Goal: Information Seeking & Learning: Learn about a topic

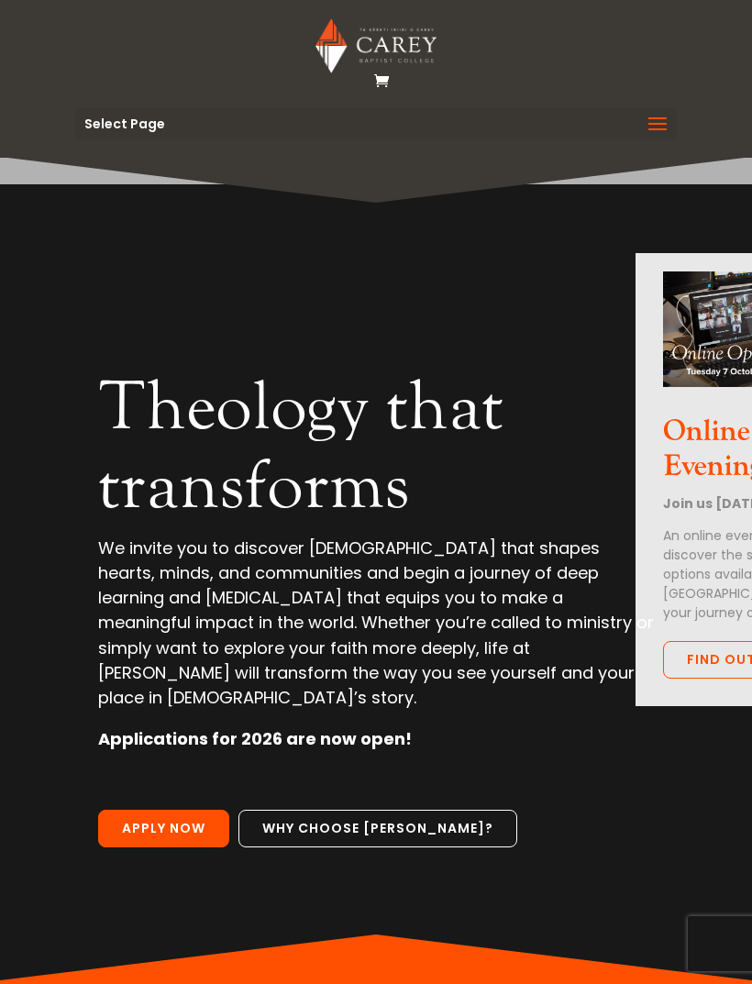
click at [654, 121] on span at bounding box center [657, 135] width 29 height 51
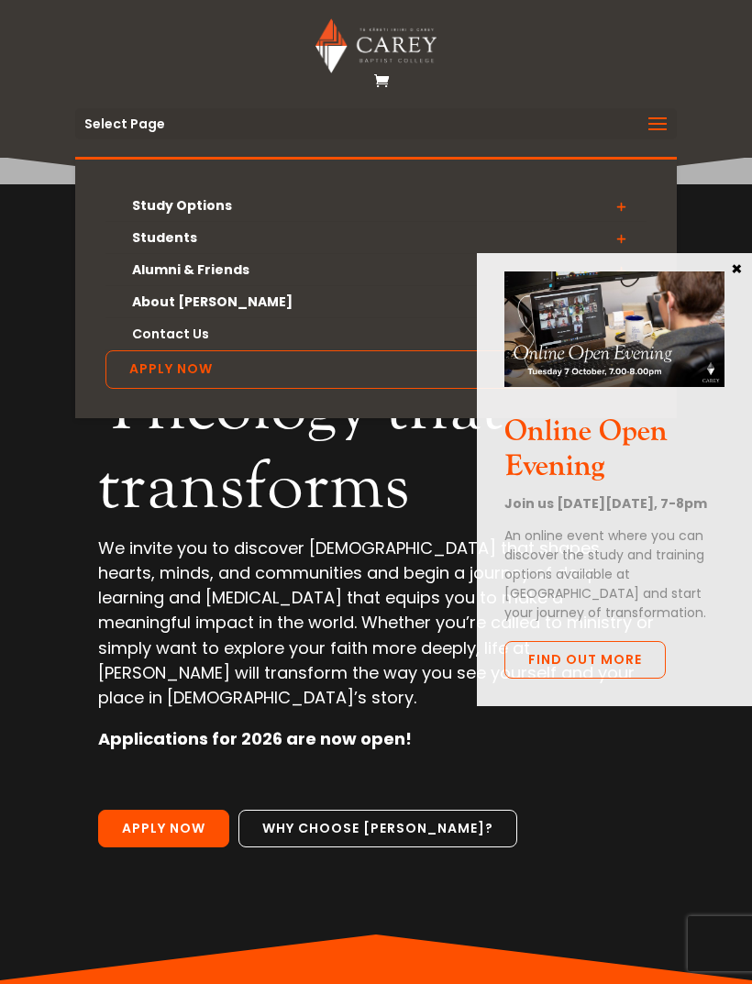
click at [733, 269] on button "×" at bounding box center [736, 267] width 18 height 17
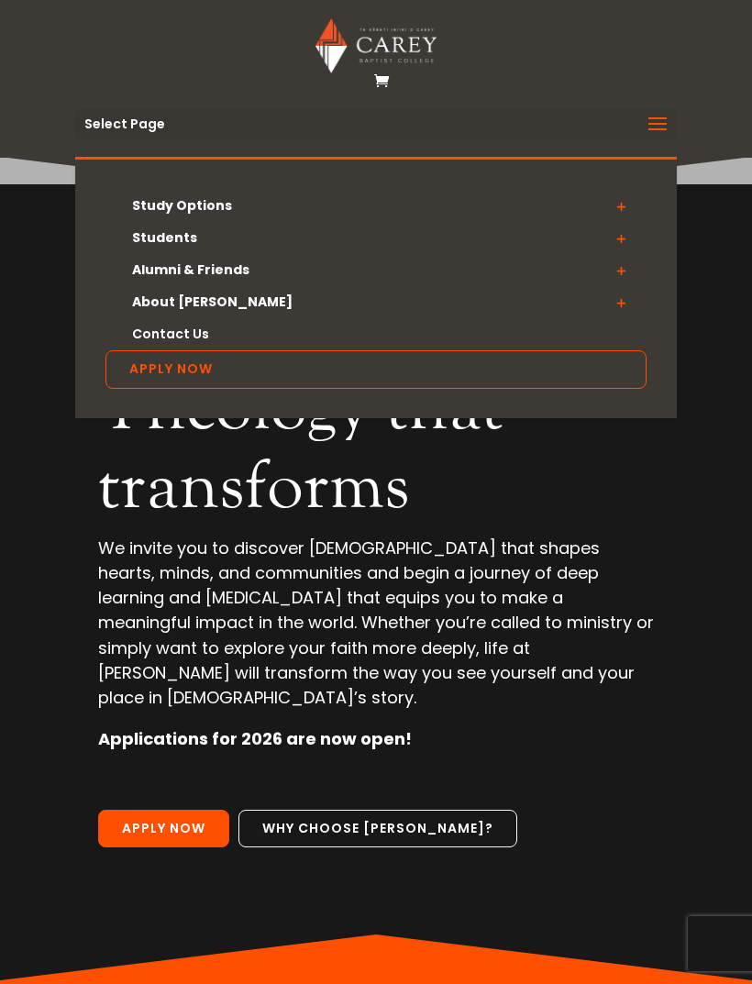
click at [206, 298] on link "About [PERSON_NAME]" at bounding box center [375, 302] width 541 height 32
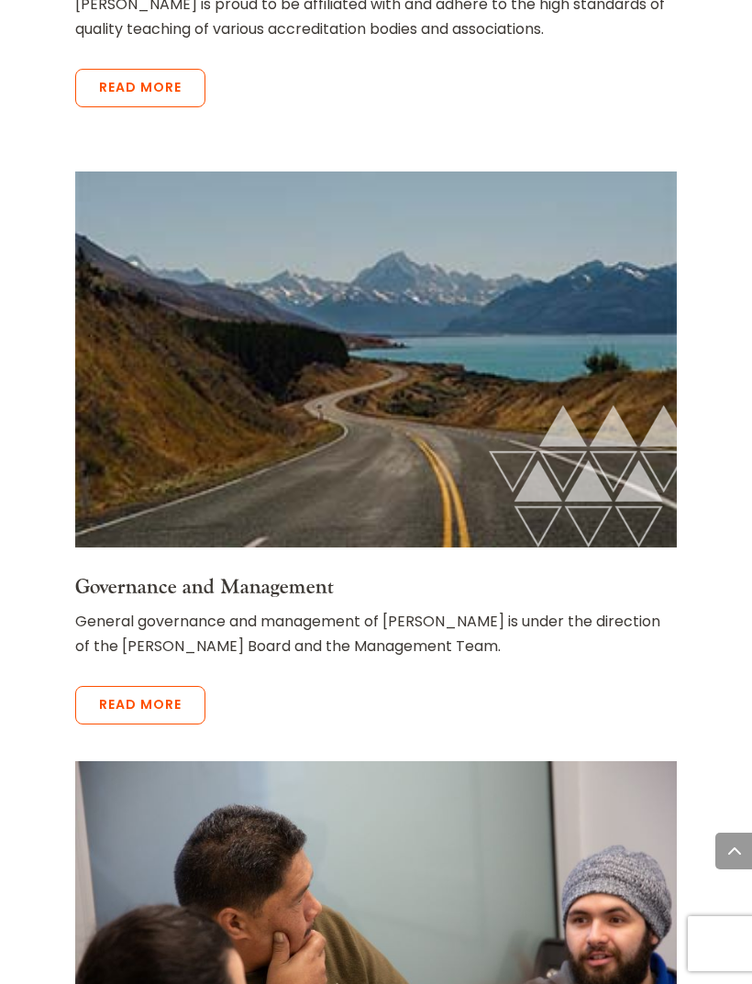
scroll to position [7233, 0]
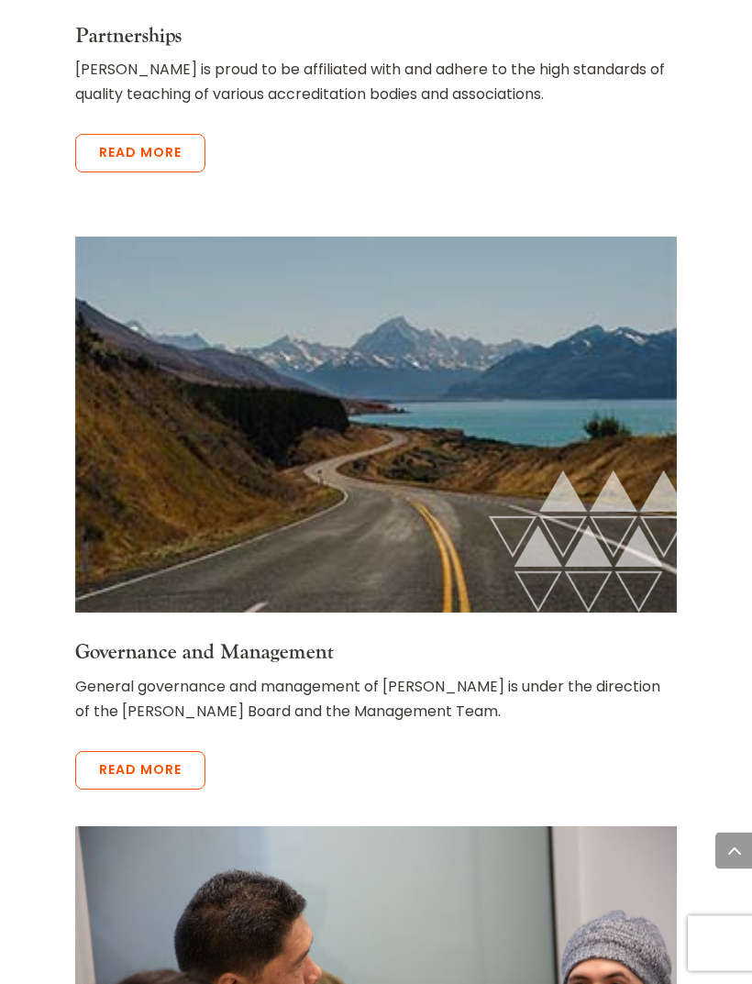
click at [169, 752] on link "Read more" at bounding box center [140, 771] width 130 height 39
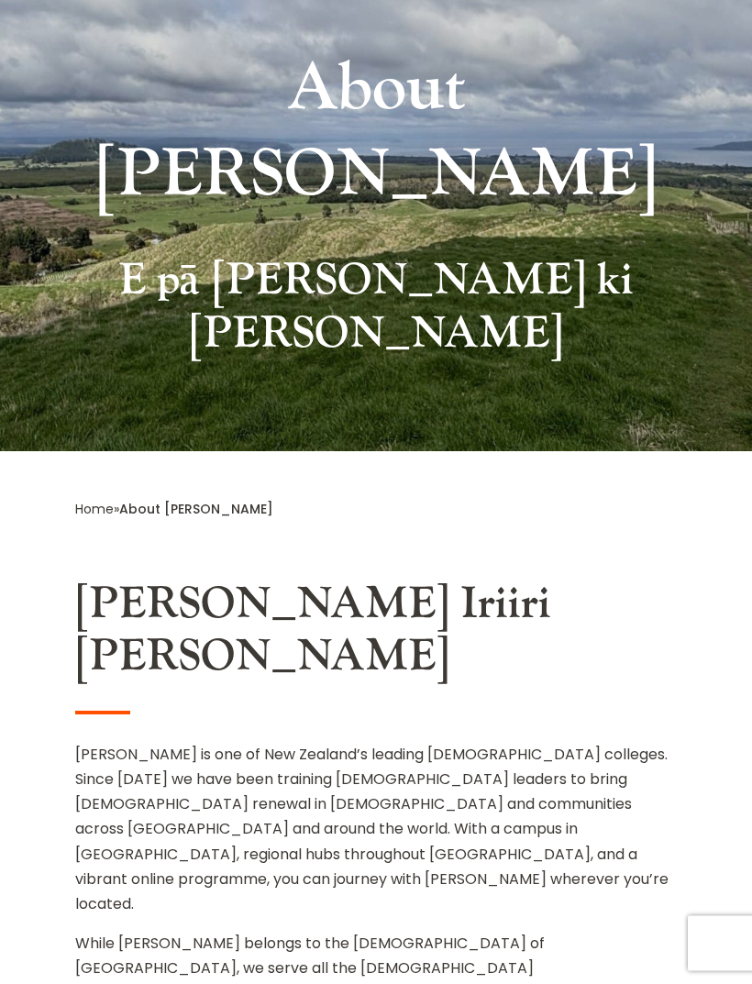
scroll to position [0, 0]
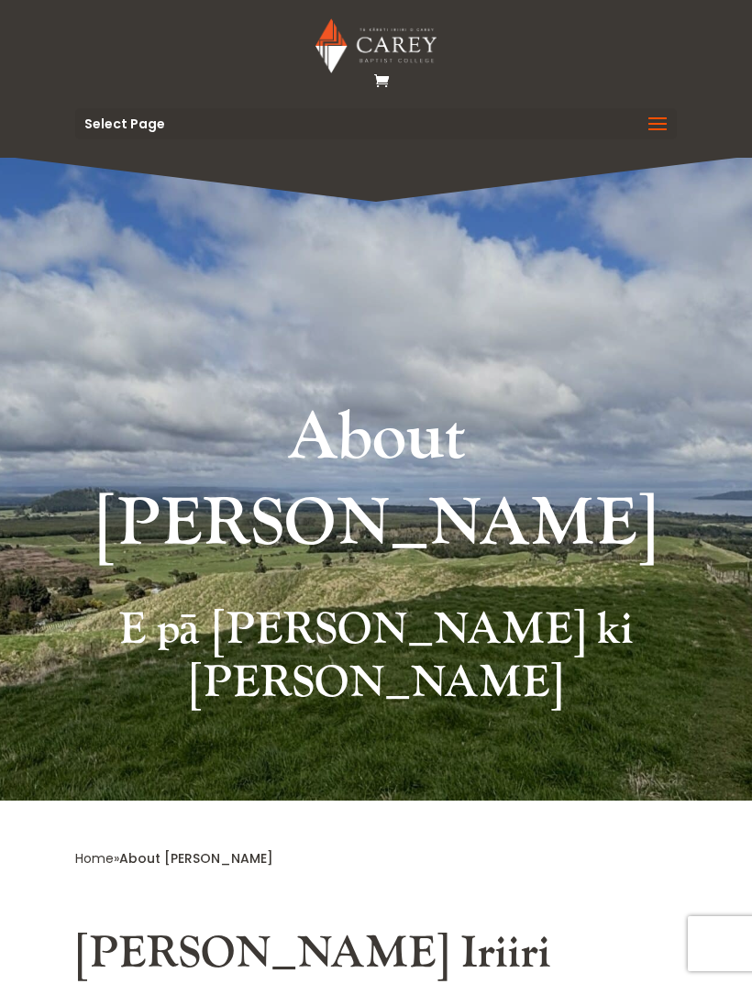
click at [660, 117] on span at bounding box center [657, 135] width 29 height 51
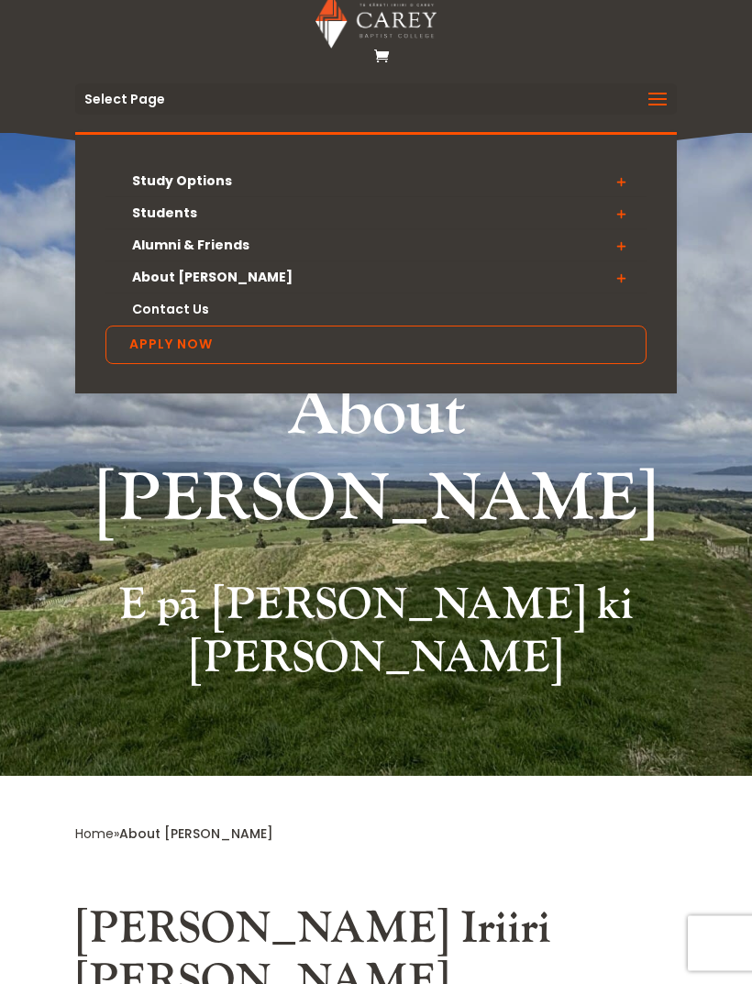
scroll to position [19, 0]
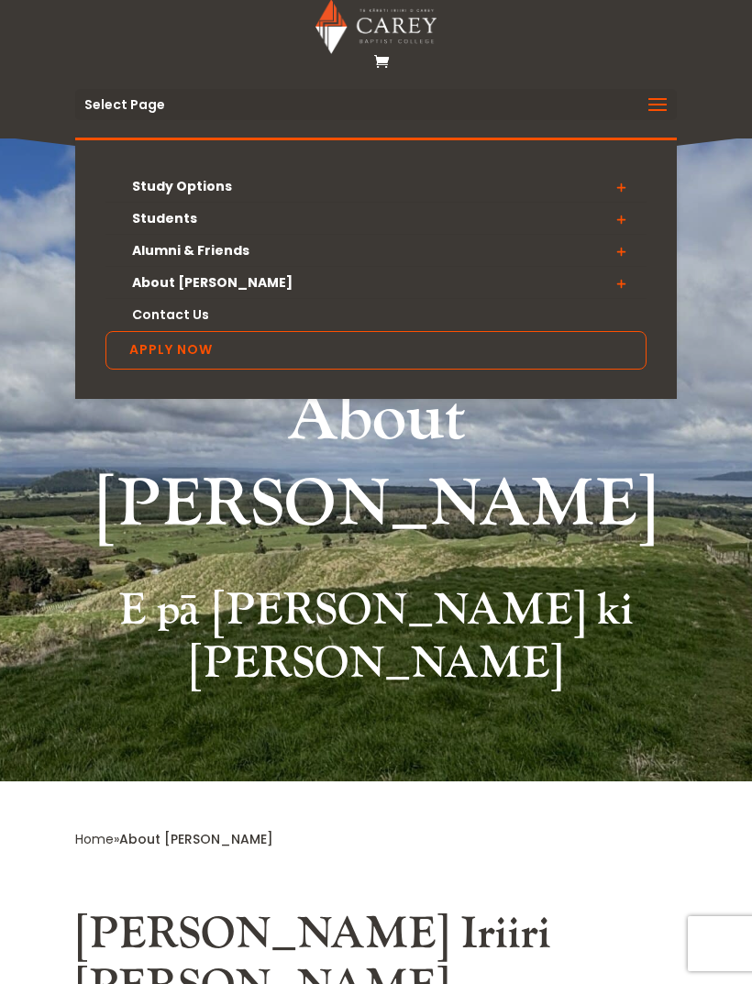
click at [626, 182] on span at bounding box center [620, 187] width 51 height 33
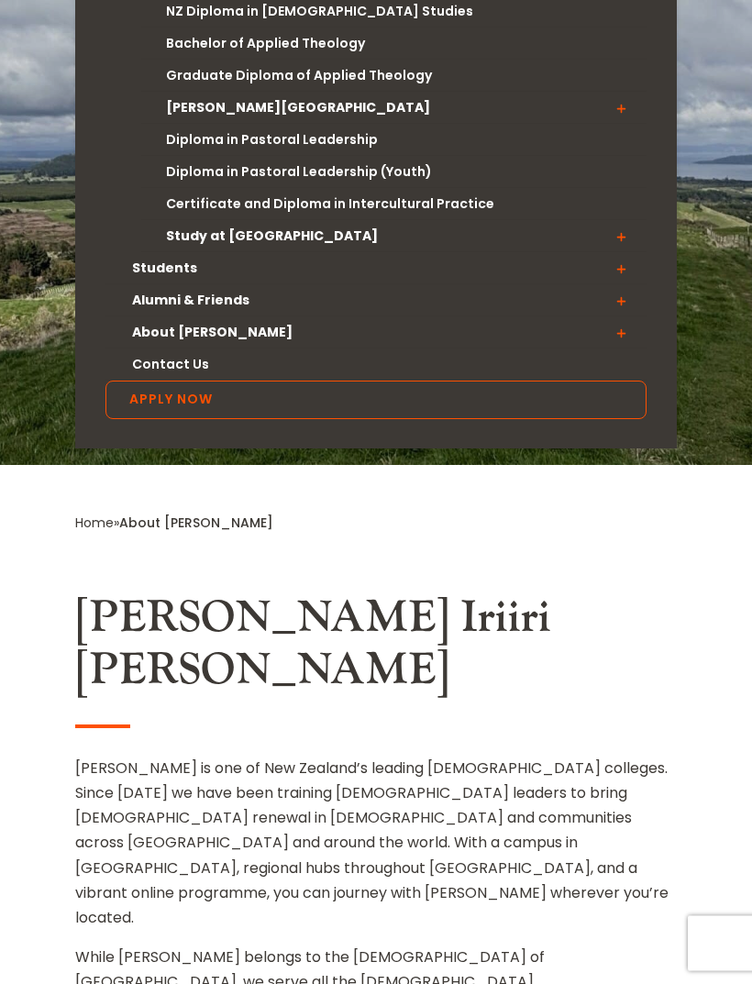
scroll to position [336, 0]
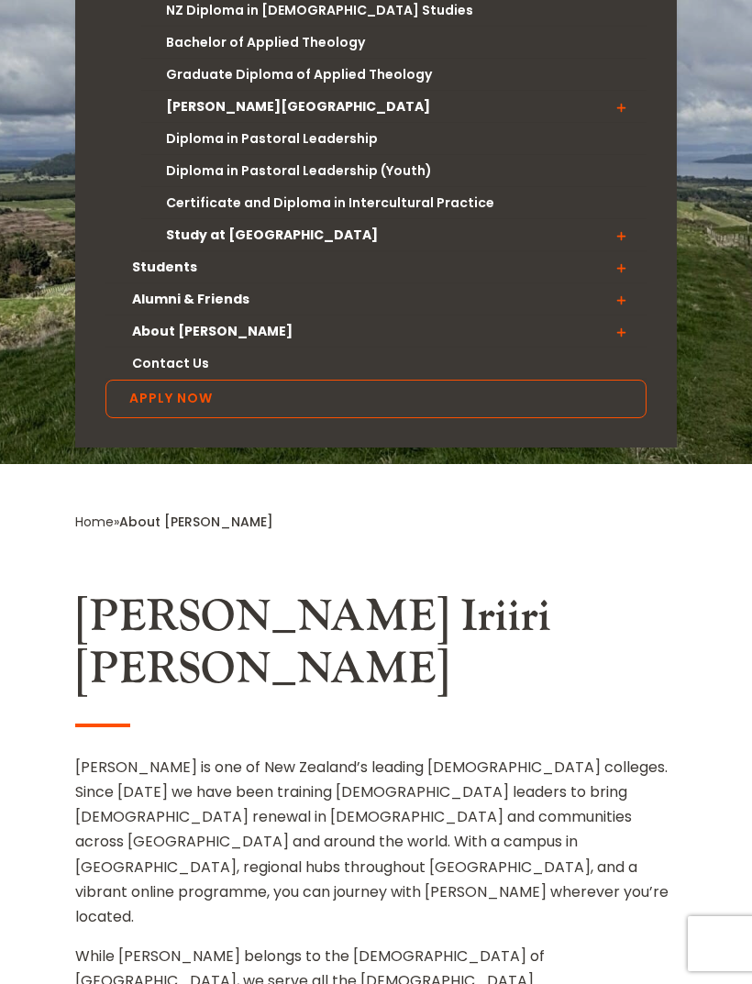
click at [624, 283] on span at bounding box center [620, 299] width 51 height 33
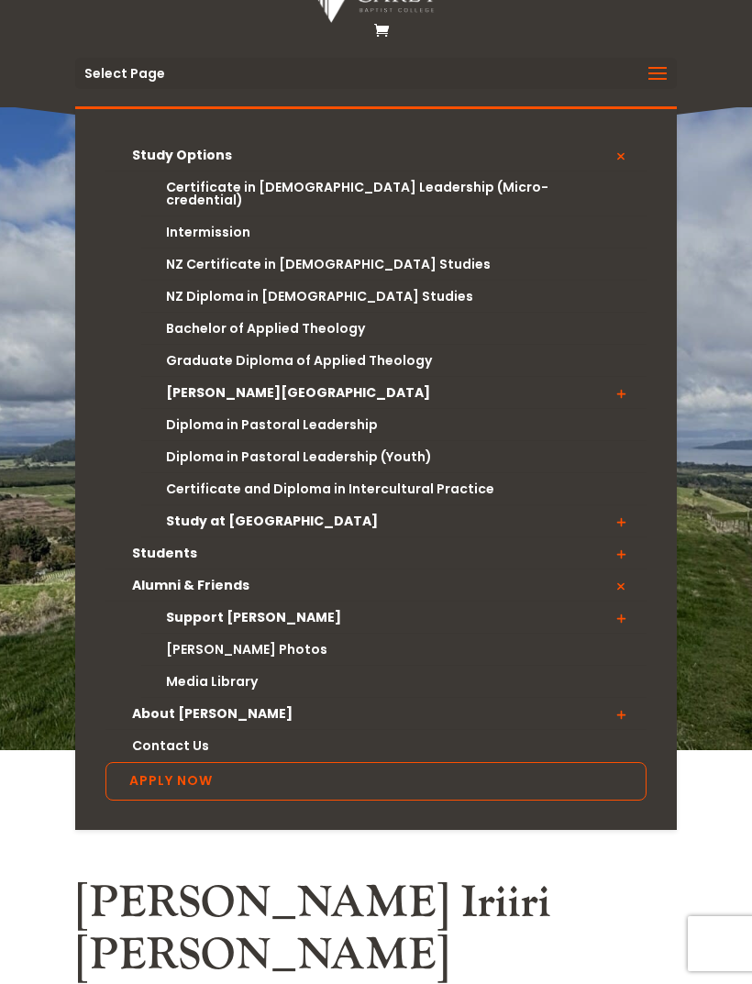
scroll to position [0, 0]
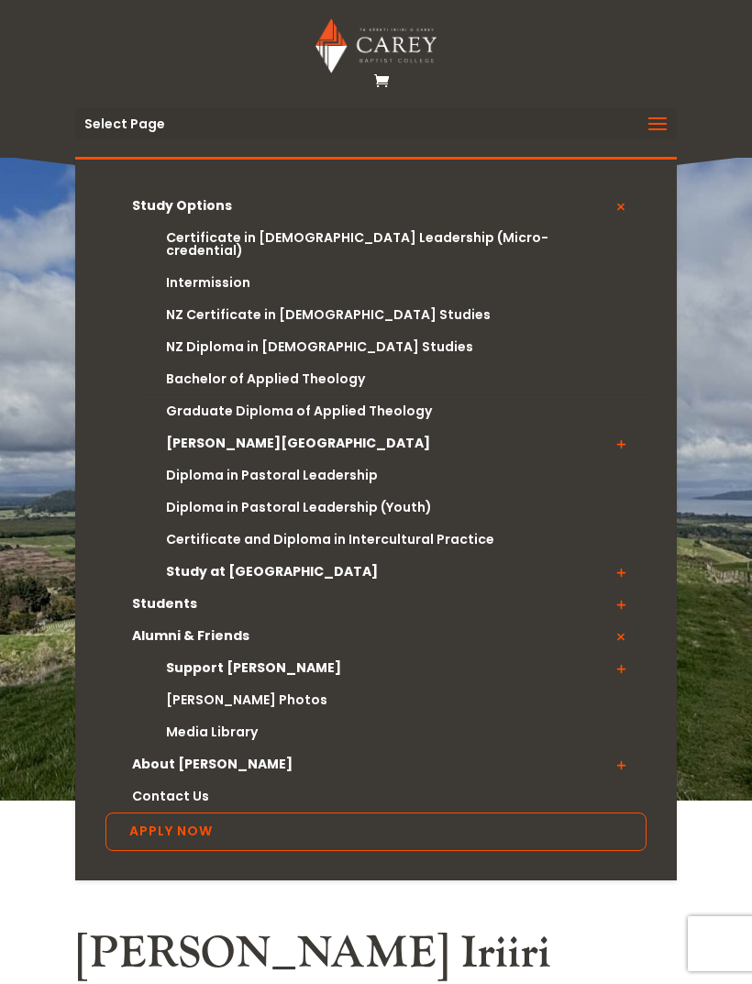
click at [657, 125] on span at bounding box center [657, 135] width 29 height 51
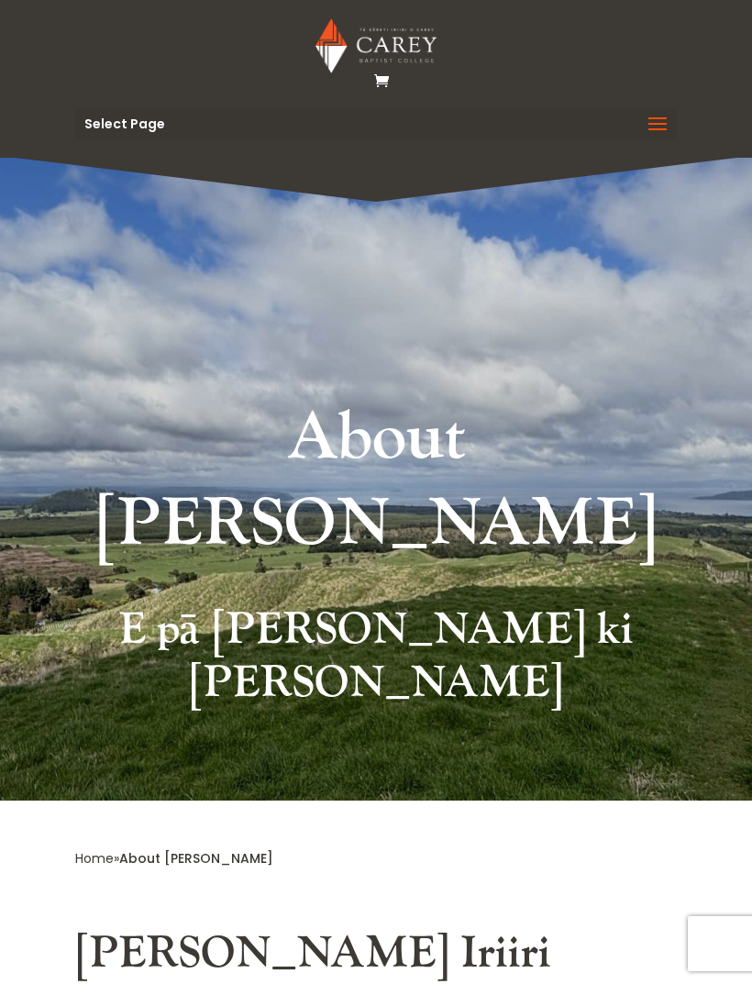
click at [655, 118] on span at bounding box center [657, 135] width 29 height 51
